Goal: Task Accomplishment & Management: Manage account settings

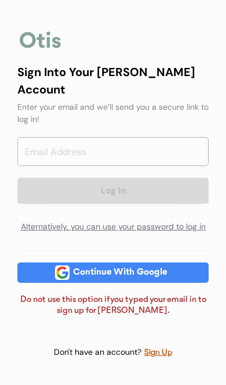
click at [133, 146] on input "email" at bounding box center [113, 151] width 192 height 29
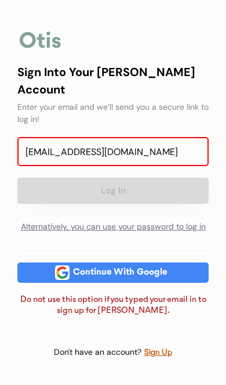
type input "samanthajdiazm@gmail.com"
click at [70, 178] on button "Log In" at bounding box center [113, 191] width 192 height 26
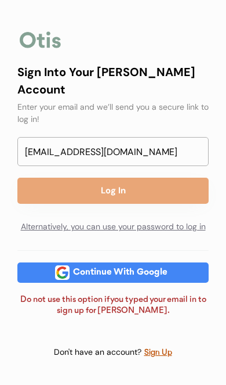
click at [77, 178] on button "Log In" at bounding box center [113, 191] width 192 height 26
click at [75, 178] on button "Log In" at bounding box center [113, 191] width 192 height 26
click at [94, 178] on button "Log In" at bounding box center [113, 191] width 192 height 26
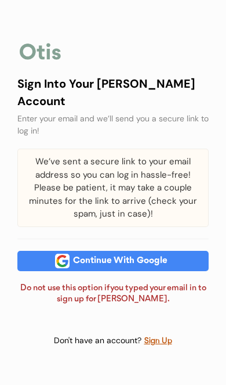
click at [152, 257] on div "Continue With Google" at bounding box center [121, 261] width 102 height 9
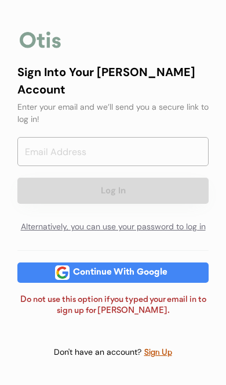
click at [164, 346] on div "Sign Up" at bounding box center [158, 352] width 29 height 13
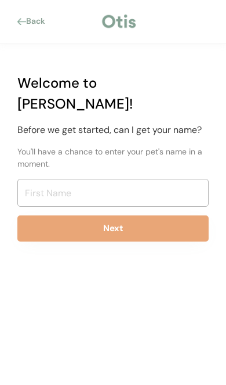
click at [42, 24] on div "Back" at bounding box center [39, 22] width 26 height 12
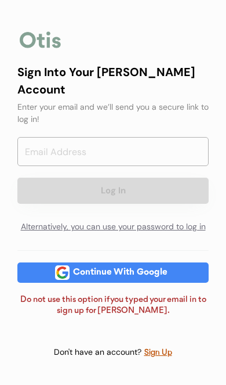
click at [108, 142] on input "email" at bounding box center [113, 151] width 192 height 29
click at [150, 141] on input "email" at bounding box center [113, 151] width 192 height 29
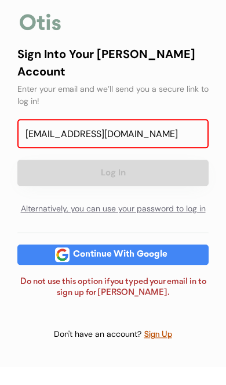
type input "[EMAIL_ADDRESS][DOMAIN_NAME]"
click at [69, 178] on button "Log In" at bounding box center [113, 191] width 192 height 26
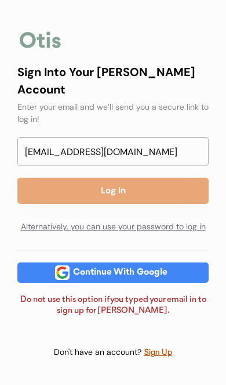
click at [74, 178] on button "Log In" at bounding box center [113, 191] width 192 height 26
click at [97, 178] on button "Log In" at bounding box center [113, 191] width 192 height 26
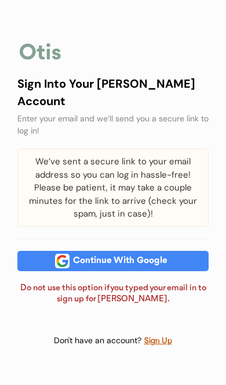
click at [190, 184] on div "We’ve sent a secure link to your email address so you can log in hassle-free! P…" at bounding box center [113, 188] width 192 height 78
